Goal: Task Accomplishment & Management: Manage account settings

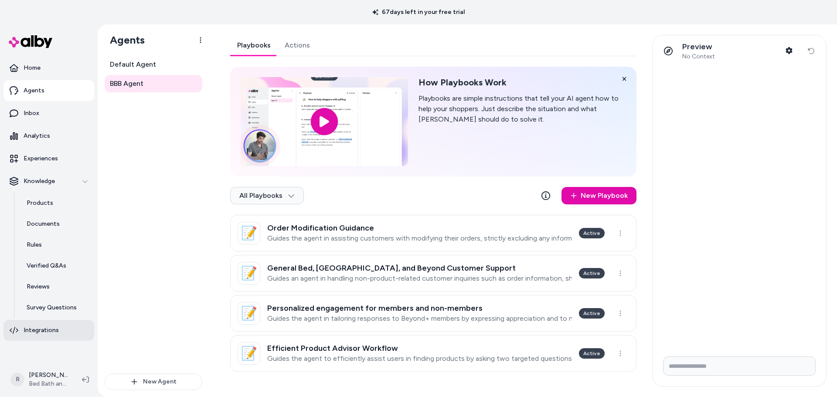
click at [45, 330] on p "Integrations" at bounding box center [41, 330] width 35 height 9
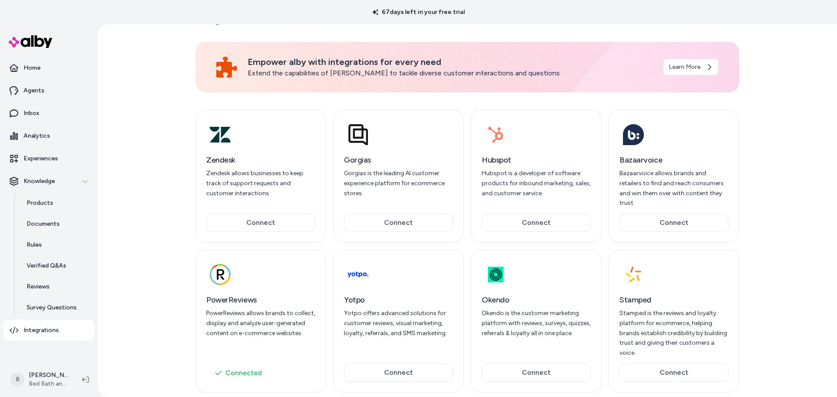
scroll to position [26, 0]
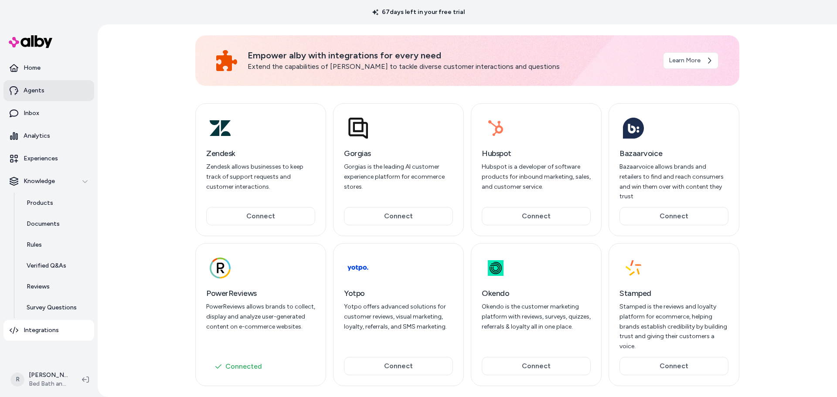
click at [27, 92] on p "Agents" at bounding box center [34, 90] width 21 height 9
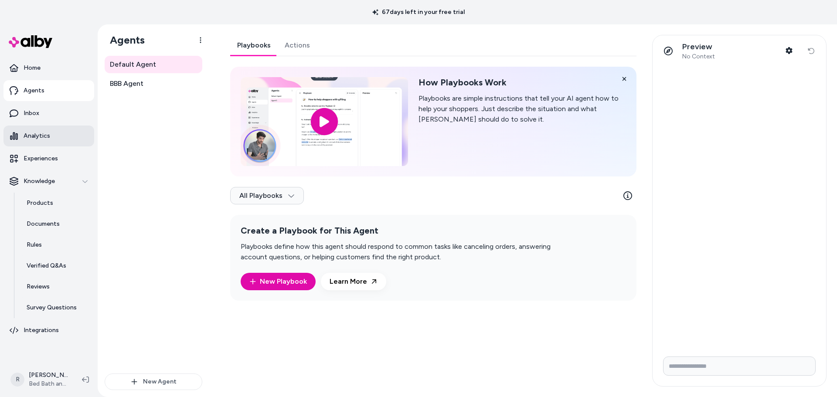
click at [38, 138] on p "Analytics" at bounding box center [37, 136] width 27 height 9
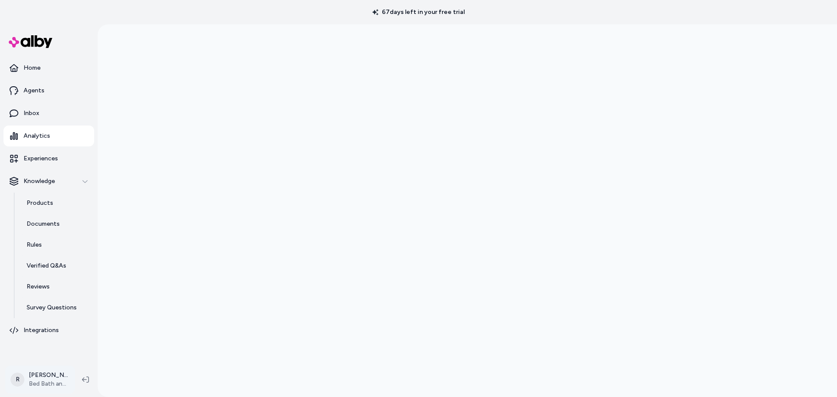
click at [48, 376] on html "67 days left in your free trial Home Agents Inbox Analytics Experiences Knowled…" at bounding box center [418, 198] width 837 height 397
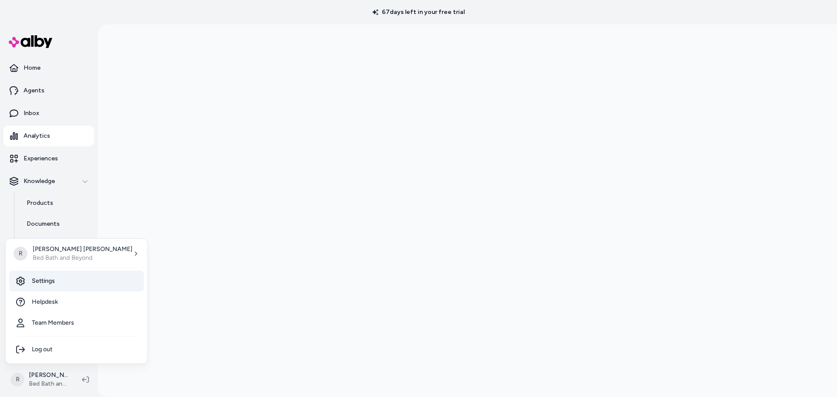
click at [41, 283] on link "Settings" at bounding box center [76, 281] width 135 height 21
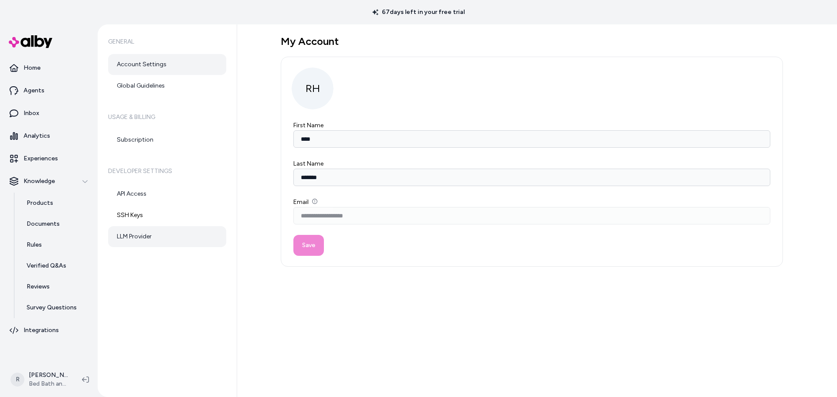
click at [139, 238] on link "LLM Provider" at bounding box center [167, 236] width 118 height 21
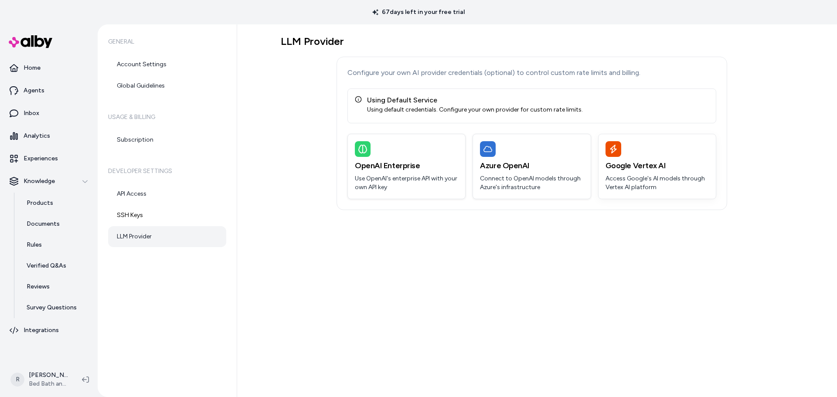
click at [641, 179] on p "Access Google's AI models through Vertex AI platform" at bounding box center [657, 182] width 103 height 17
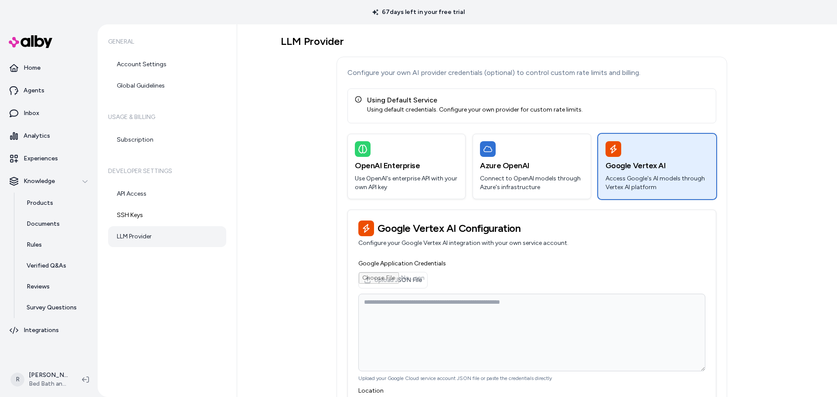
click at [213, 275] on div "General Account Settings Global Guidelines Usage & Billing Subscription Develop…" at bounding box center [168, 210] width 140 height 373
